Goal: Task Accomplishment & Management: Manage account settings

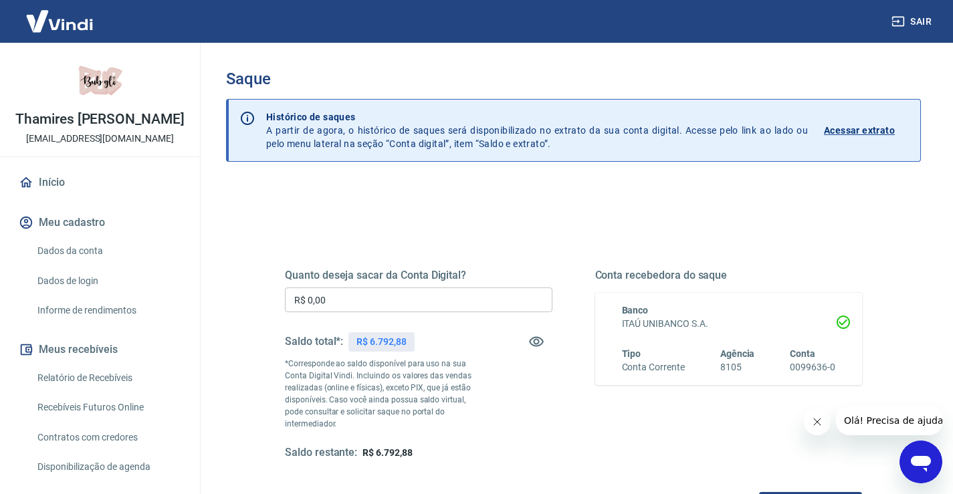
click at [413, 303] on input "R$ 0,00" at bounding box center [418, 299] width 267 height 25
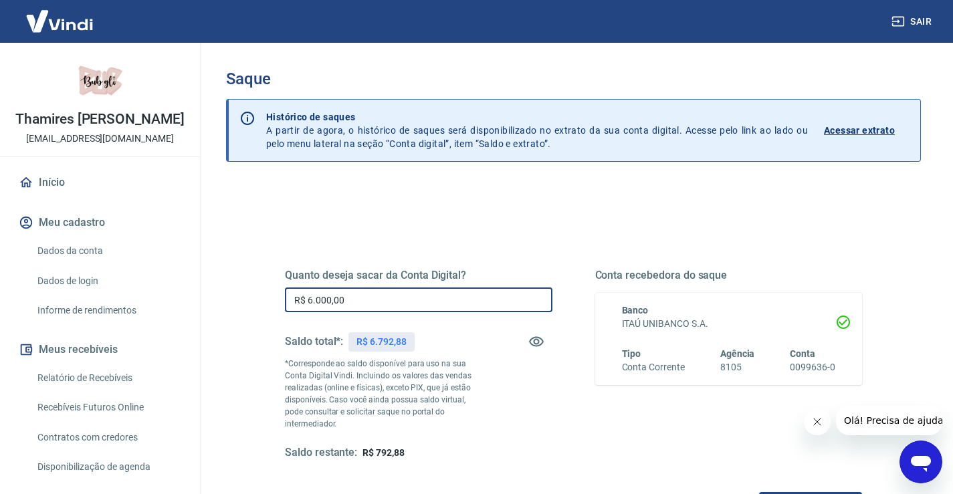
click at [413, 303] on input "R$ 6.000,00" at bounding box center [418, 299] width 267 height 25
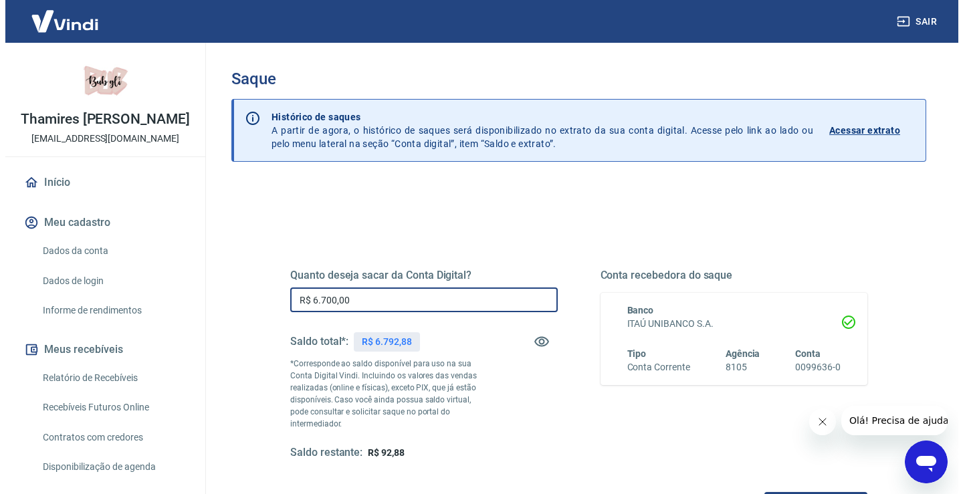
scroll to position [167, 0]
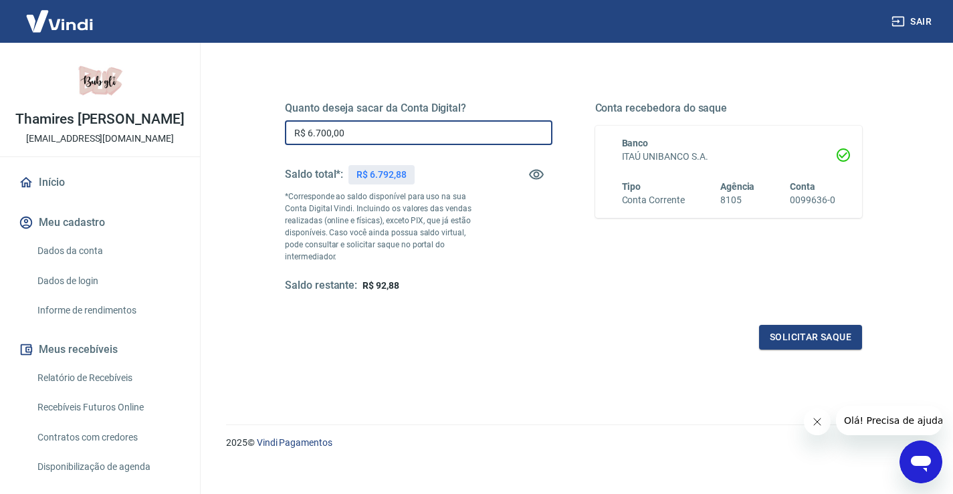
type input "R$ 6.700,00"
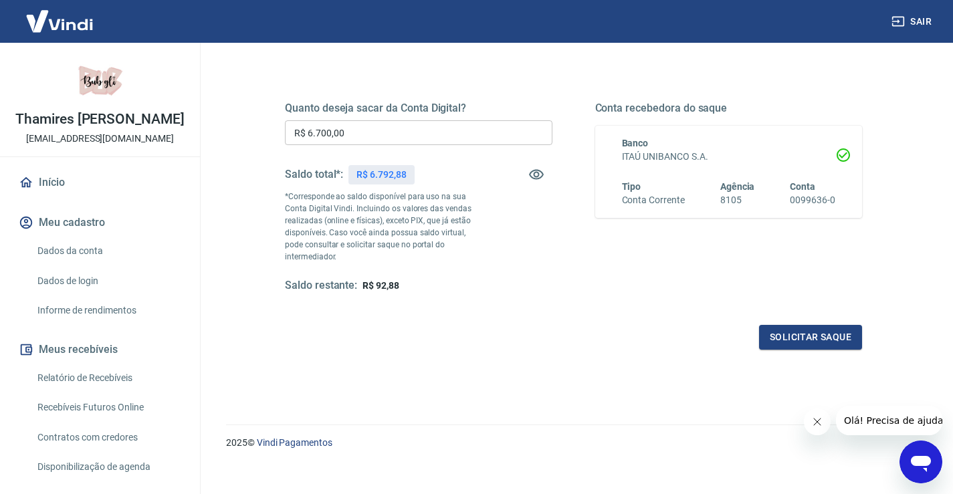
click at [803, 311] on div "Quanto deseja sacar da Conta Digital? R$ 6.700,00 ​ Saldo total*: R$ 6.792,88 *…" at bounding box center [573, 210] width 577 height 280
click at [803, 325] on button "Solicitar saque" at bounding box center [810, 337] width 103 height 25
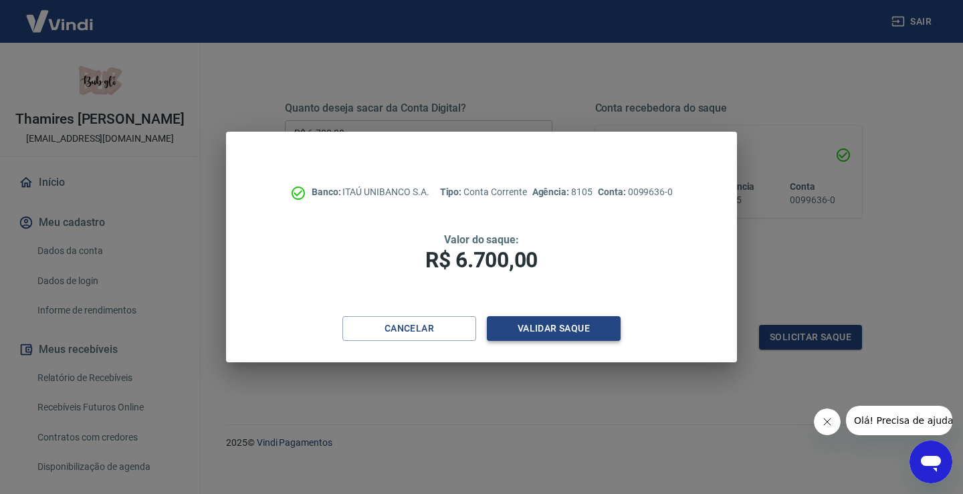
click at [574, 331] on button "Validar saque" at bounding box center [554, 328] width 134 height 25
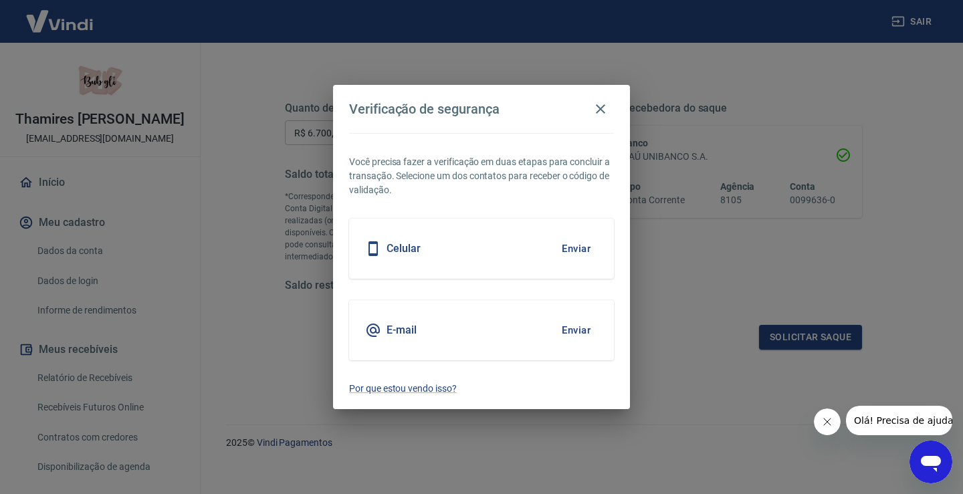
click at [551, 253] on div "Celular Enviar" at bounding box center [481, 249] width 265 height 60
click at [571, 250] on button "Enviar" at bounding box center [575, 249] width 43 height 28
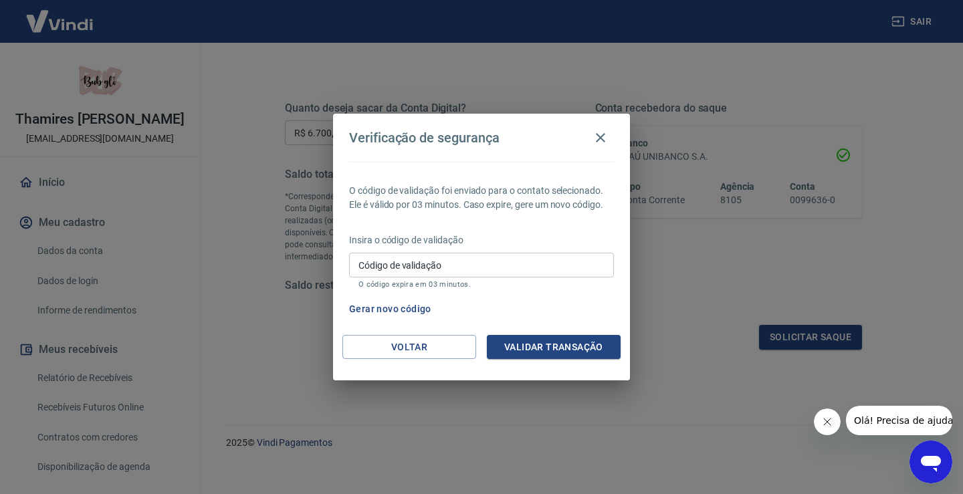
click at [477, 262] on input "Código de validação" at bounding box center [481, 265] width 265 height 25
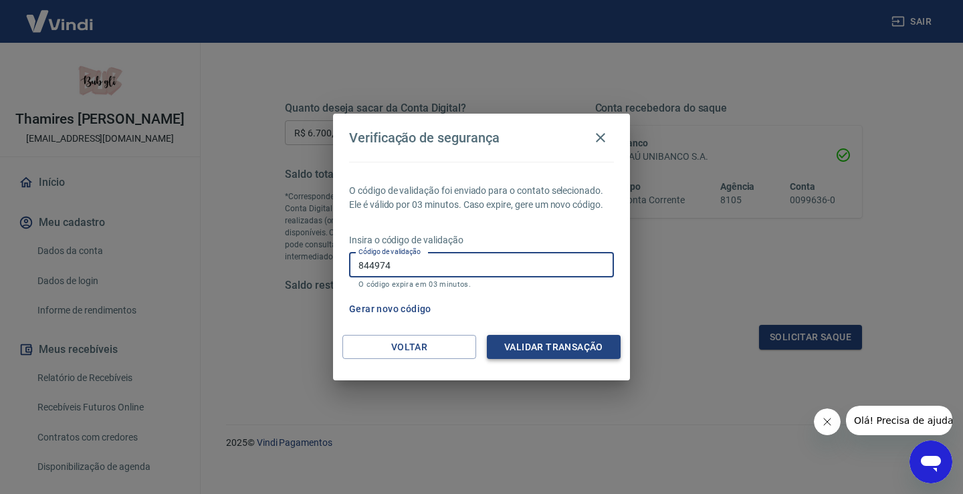
type input "844974"
click at [557, 348] on button "Validar transação" at bounding box center [554, 347] width 134 height 25
